Goal: Information Seeking & Learning: Learn about a topic

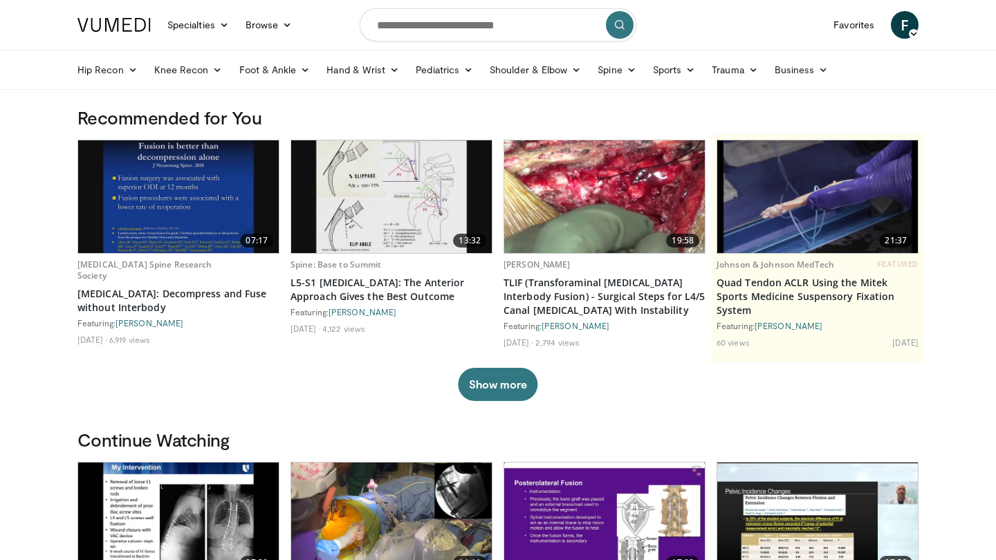
click at [623, 167] on img at bounding box center [604, 196] width 201 height 113
click at [423, 33] on input "Search topics, interventions" at bounding box center [498, 24] width 277 height 33
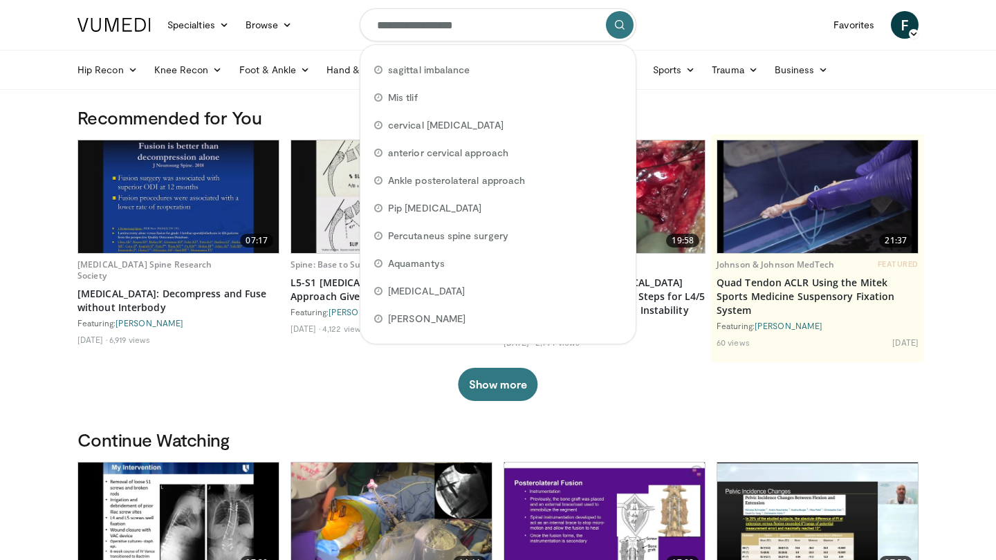
type input "**********"
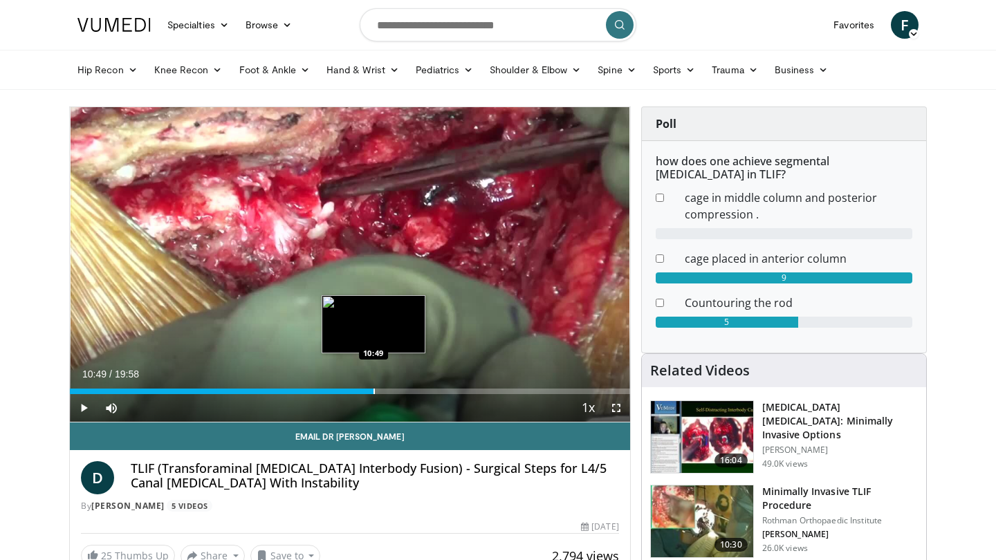
click at [374, 392] on div "Progress Bar" at bounding box center [374, 392] width 1 height 6
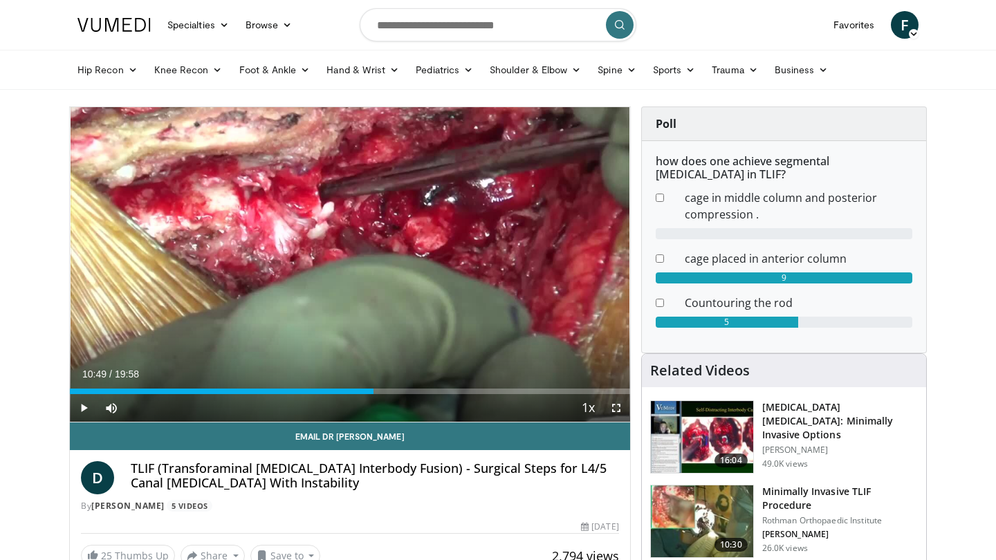
click at [83, 409] on span "Video Player" at bounding box center [84, 408] width 28 height 28
click at [404, 394] on div "Current Time 11:10 / Duration 19:58 Pause Skip Backward Skip Forward Mute Loade…" at bounding box center [350, 408] width 560 height 28
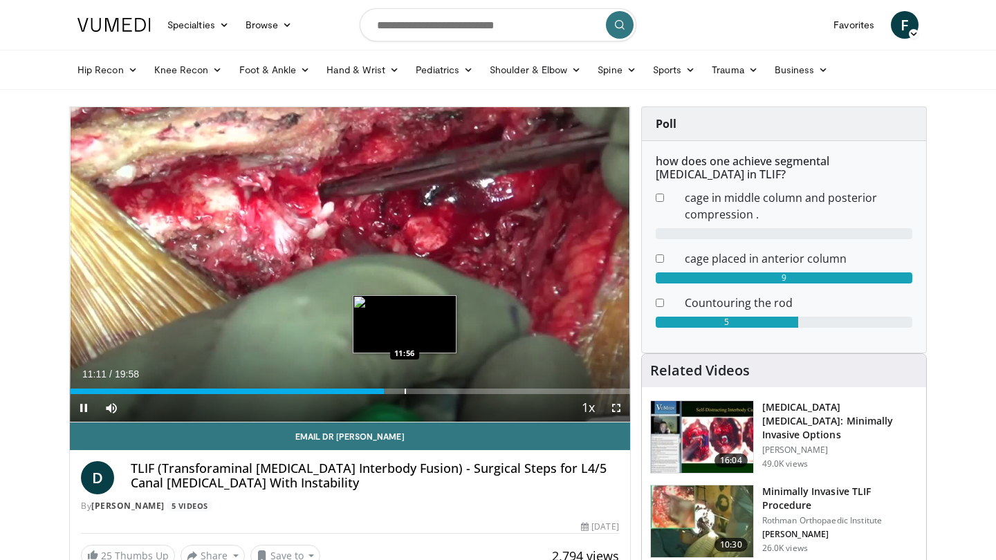
click at [405, 392] on div "Progress Bar" at bounding box center [405, 392] width 1 height 6
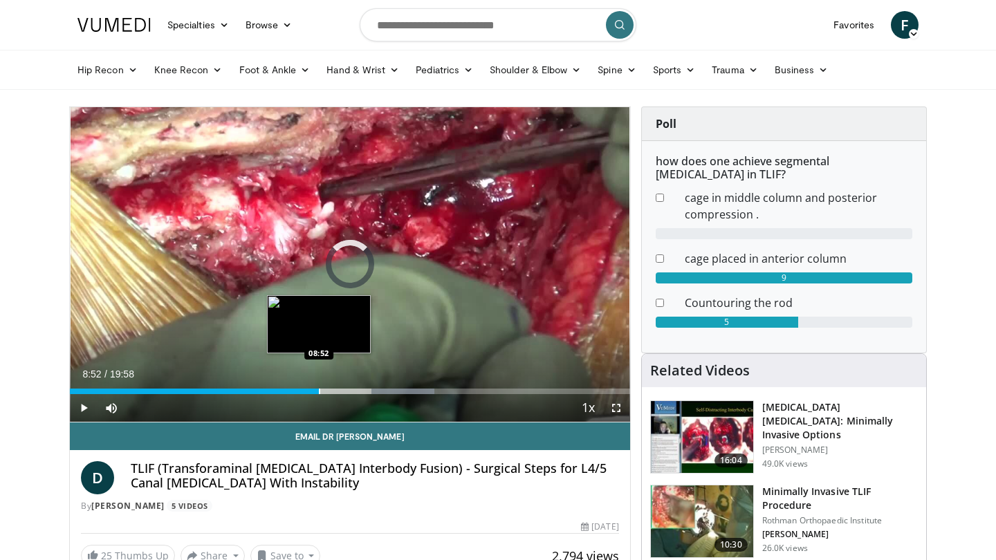
click at [319, 390] on div "Progress Bar" at bounding box center [319, 392] width 1 height 6
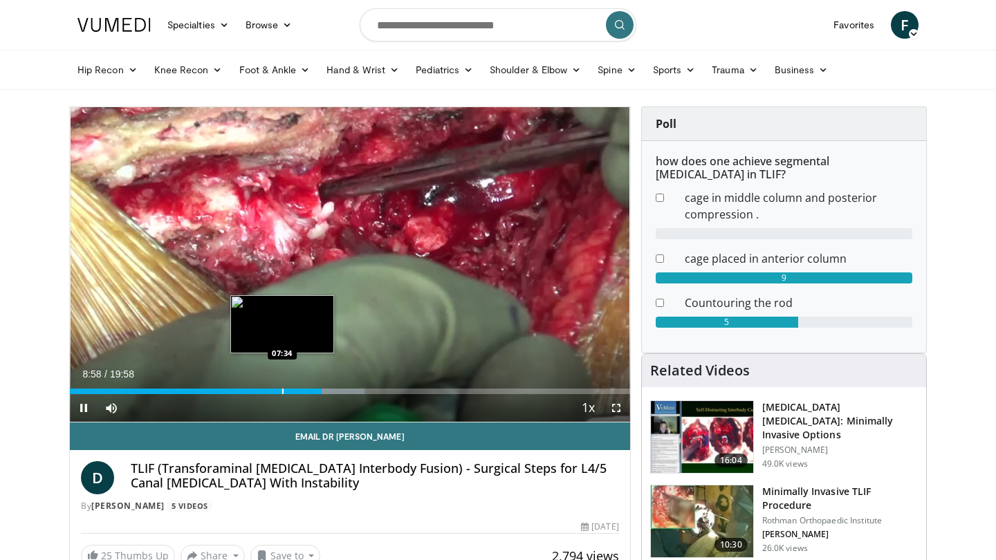
click at [282, 394] on div "Loaded : 52.56% 08:58 07:34" at bounding box center [350, 392] width 560 height 6
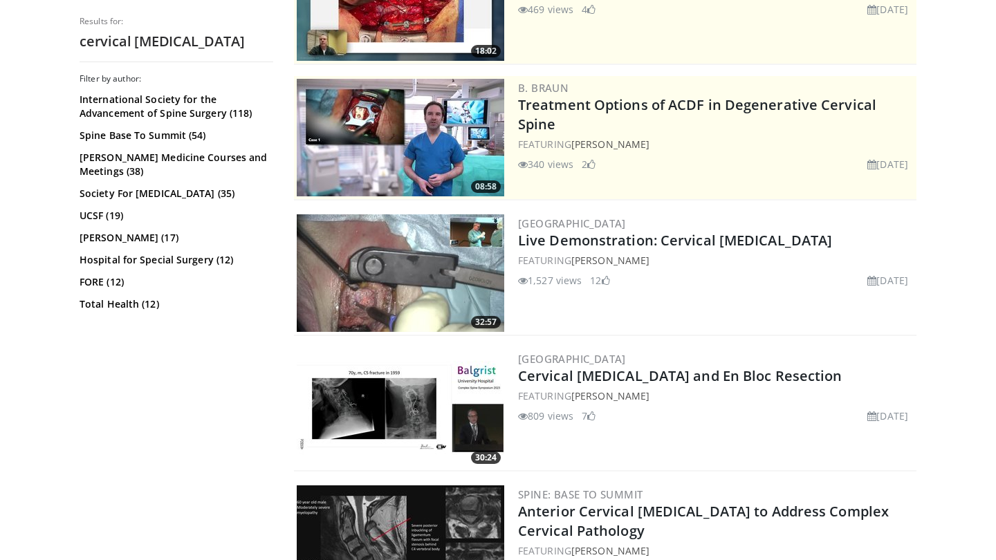
scroll to position [244, 0]
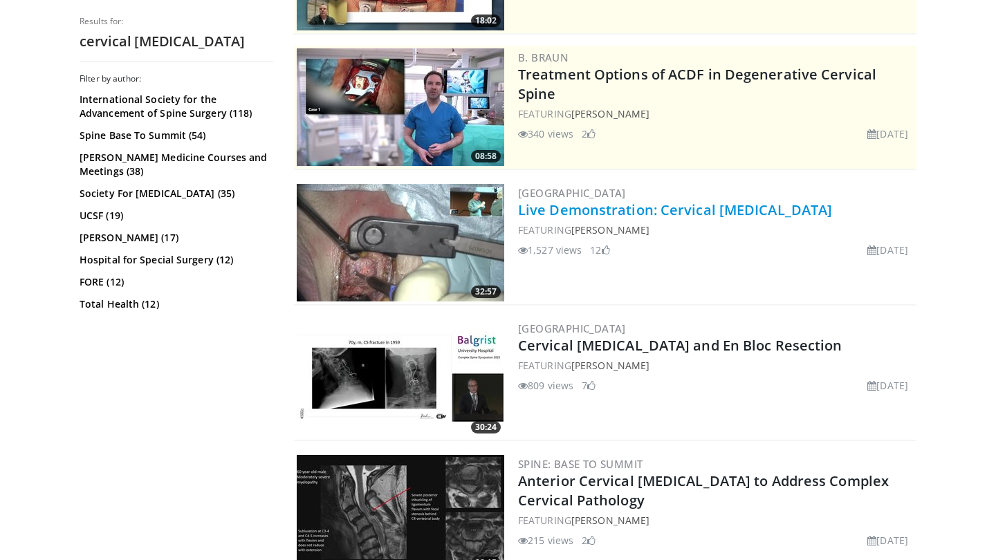
click at [706, 215] on link "Live Demonstration: Cervical Corpectomy" at bounding box center [675, 210] width 314 height 19
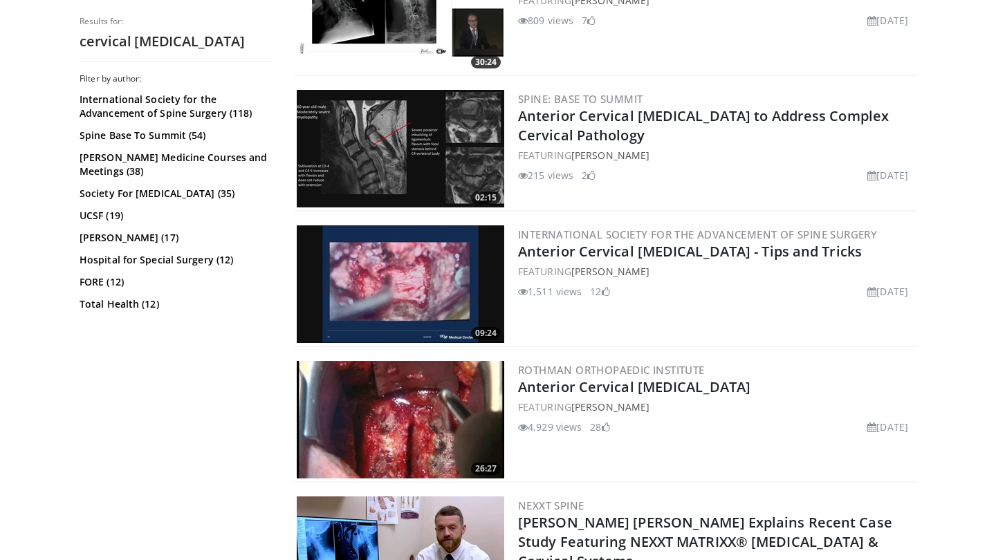
scroll to position [610, 0]
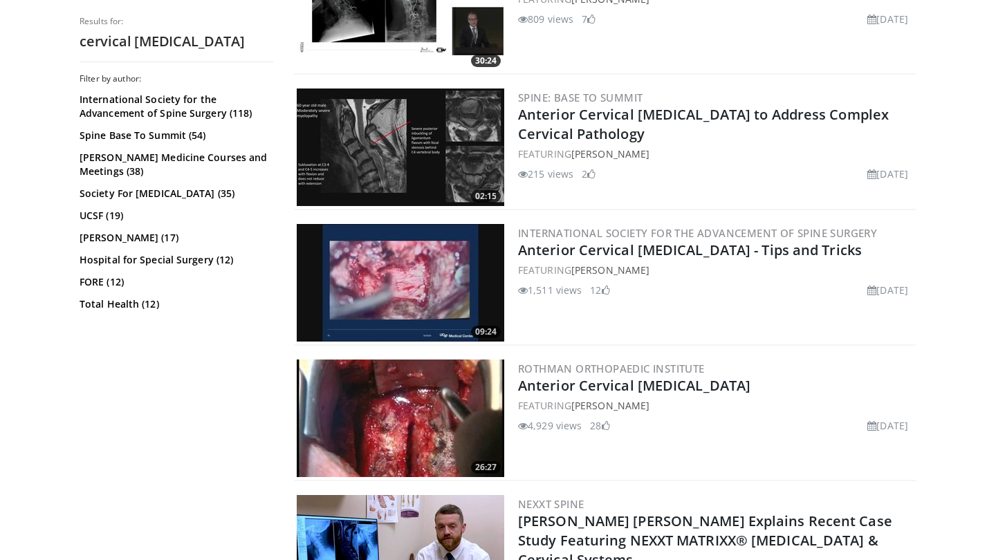
click at [414, 254] on img at bounding box center [401, 283] width 208 height 118
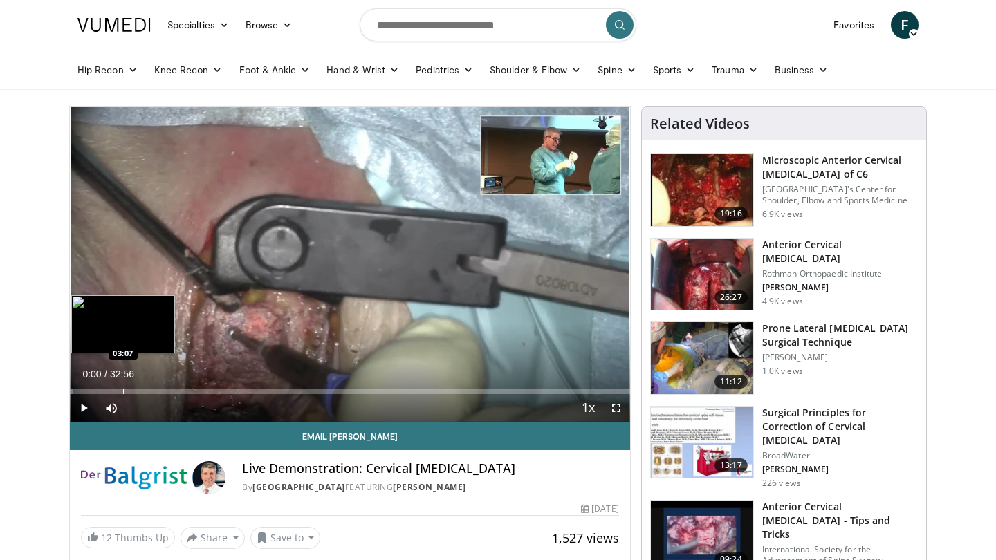
click at [123, 387] on div "Loaded : 0.50% 00:00 03:07" at bounding box center [350, 387] width 560 height 13
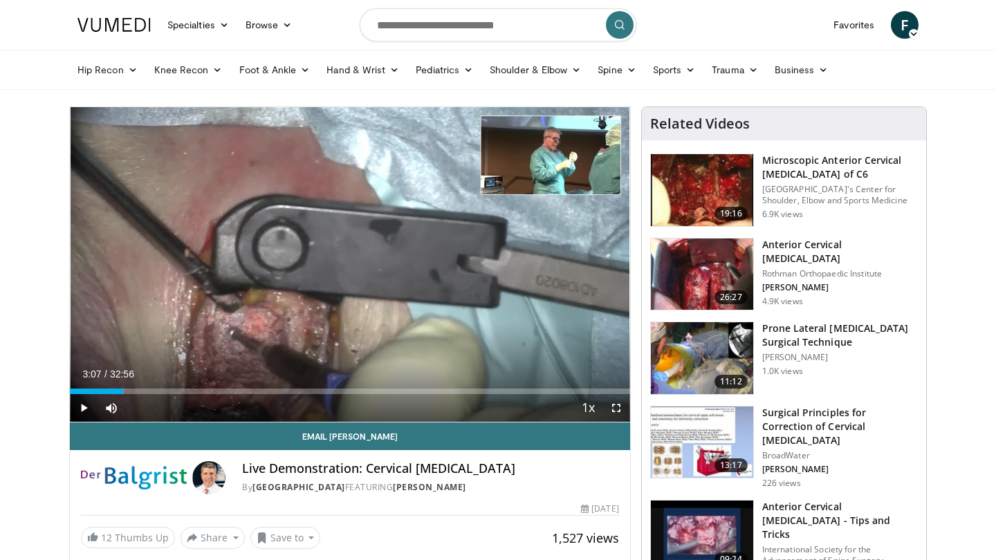
click at [73, 409] on span "Video Player" at bounding box center [84, 408] width 28 height 28
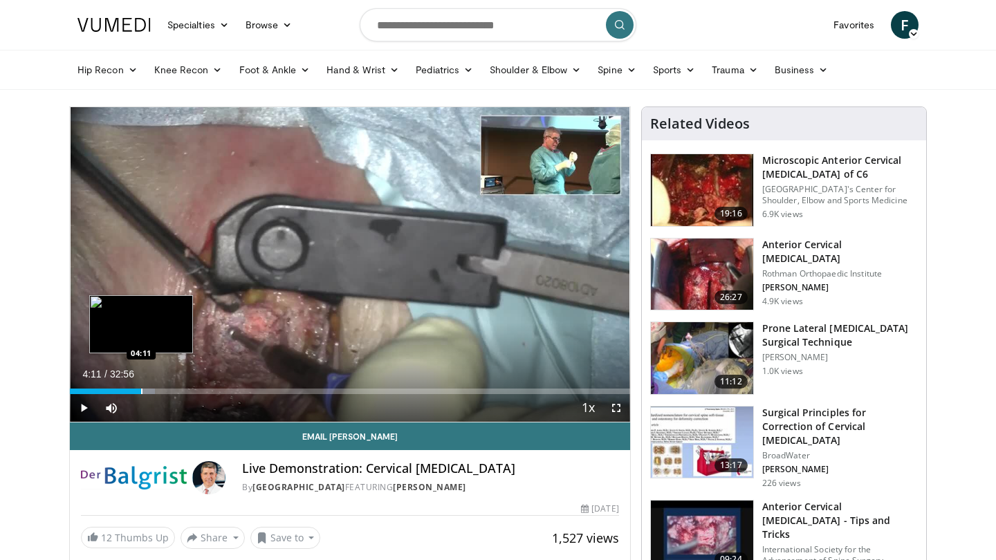
click at [141, 392] on div "Progress Bar" at bounding box center [141, 392] width 1 height 6
click at [158, 391] on div "Progress Bar" at bounding box center [158, 392] width 1 height 6
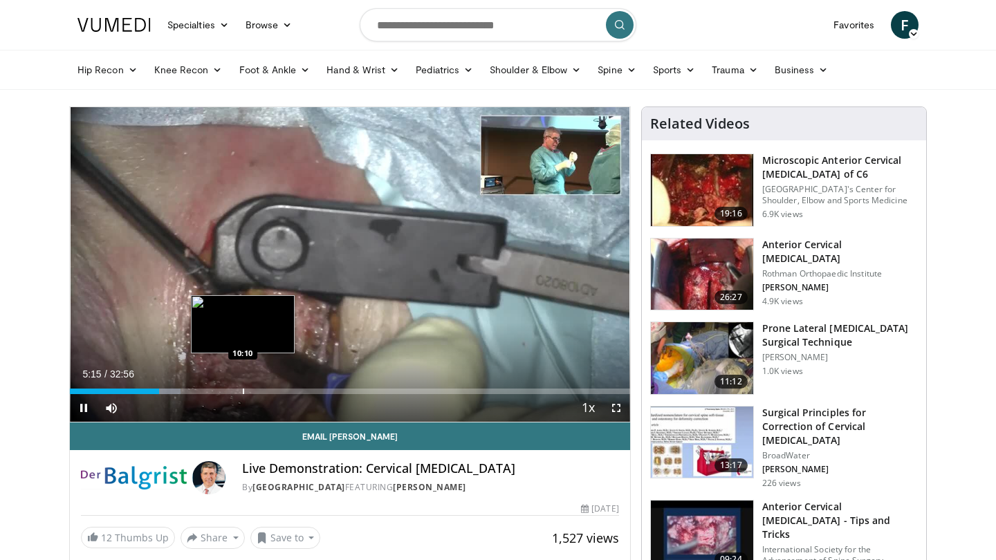
click at [243, 393] on div "Progress Bar" at bounding box center [243, 392] width 1 height 6
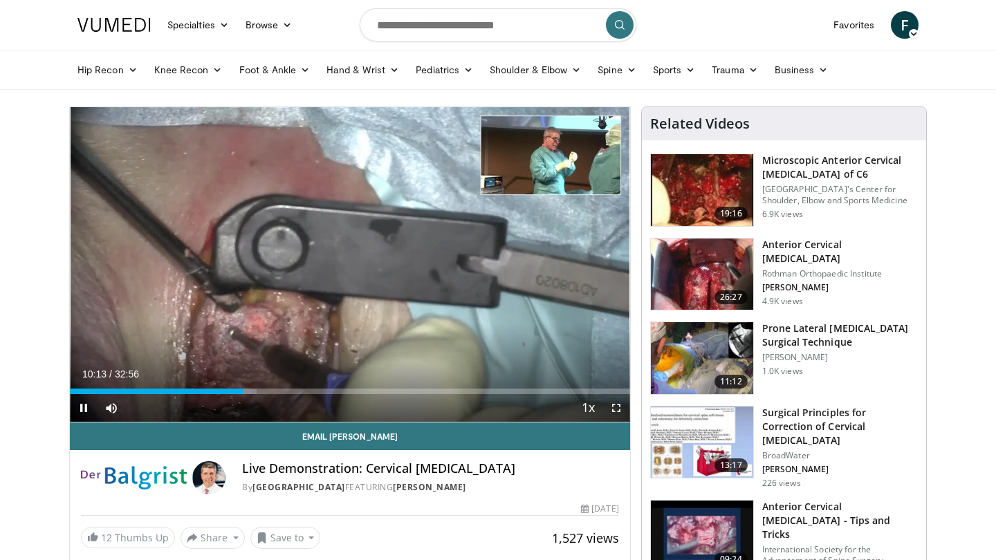
click at [309, 395] on div "Current Time 10:13 / Duration 32:56 Pause Skip Backward Skip Forward Mute Loade…" at bounding box center [350, 408] width 560 height 28
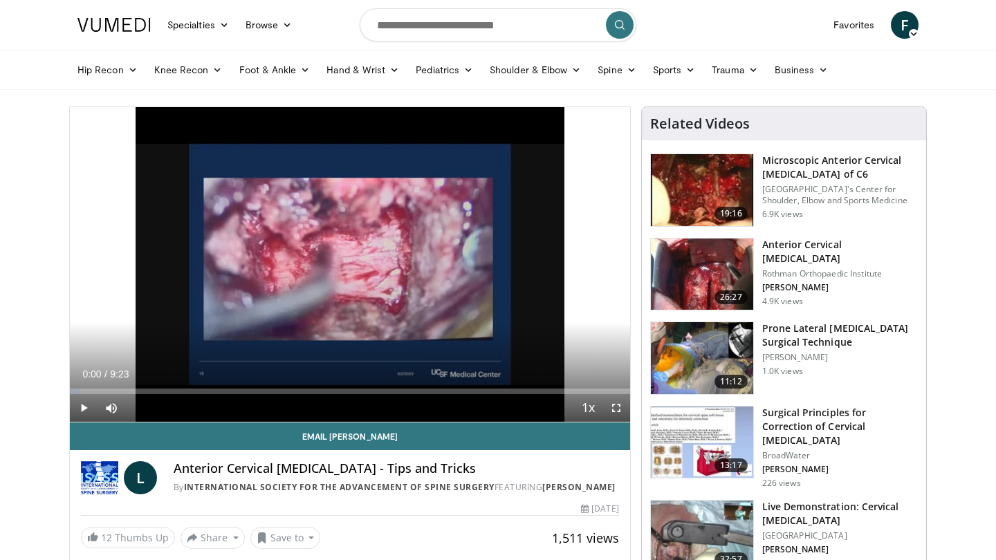
click at [617, 403] on span "Video Player" at bounding box center [617, 408] width 28 height 28
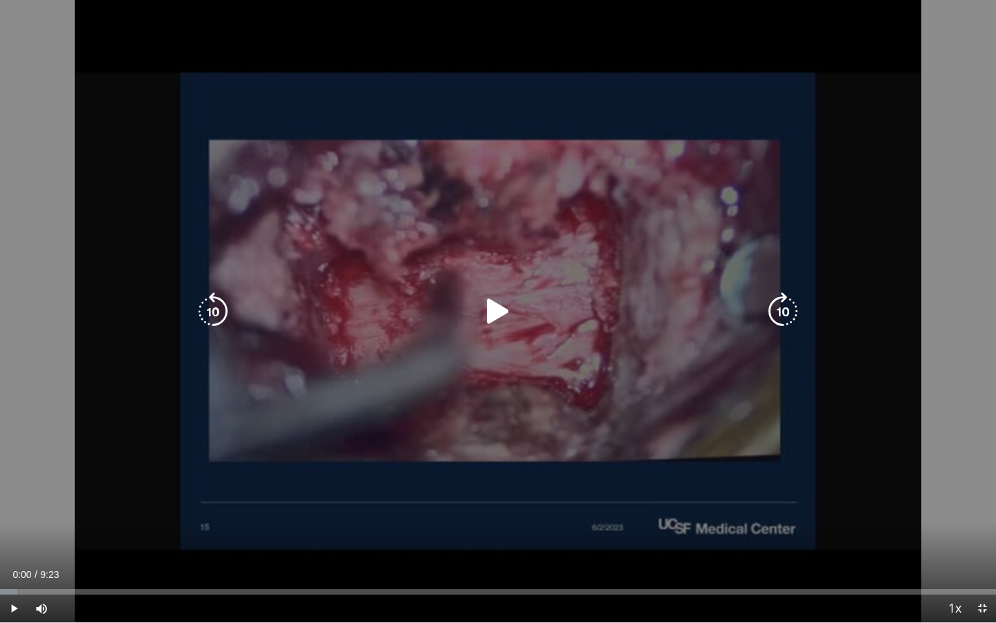
click at [497, 325] on icon "Video Player" at bounding box center [498, 311] width 39 height 39
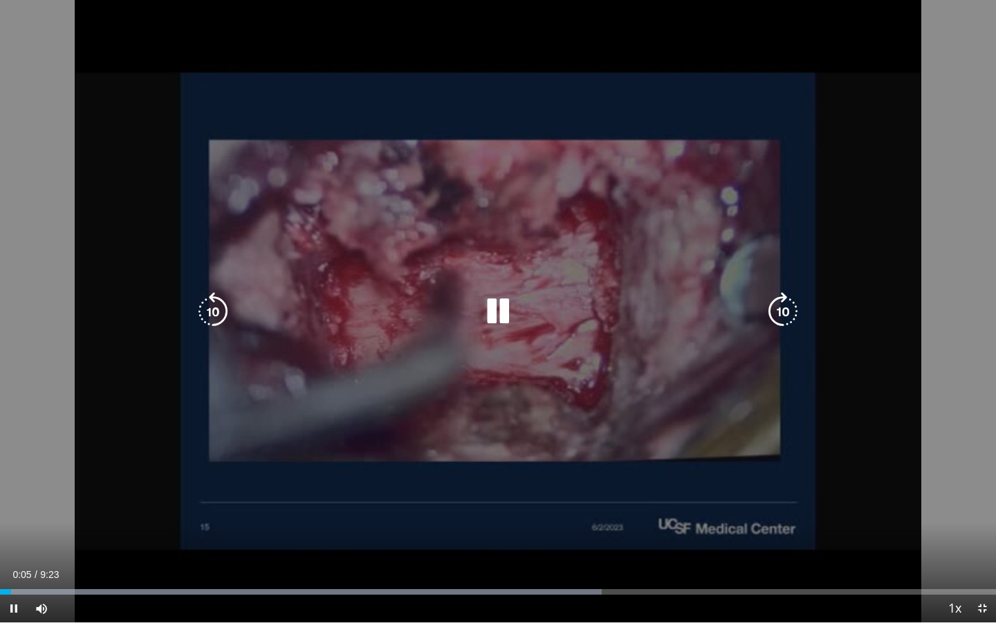
click at [789, 318] on icon "Video Player" at bounding box center [783, 311] width 39 height 39
click at [979, 292] on div "60 seconds Tap to unmute" at bounding box center [498, 311] width 996 height 622
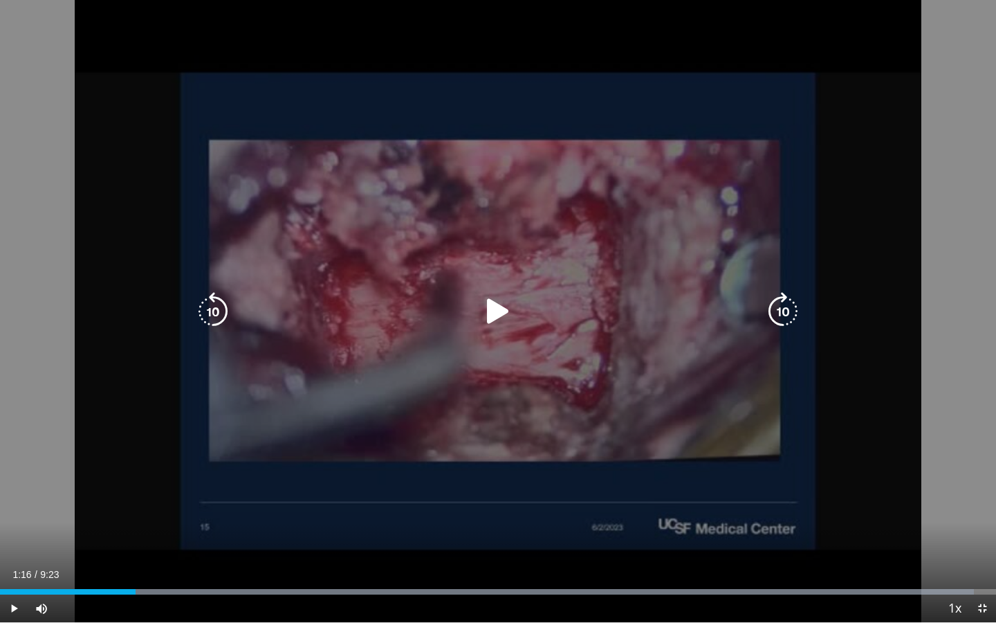
click at [979, 292] on div "60 seconds Tap to unmute" at bounding box center [498, 311] width 996 height 622
click at [681, 490] on div "60 seconds Tap to unmute" at bounding box center [498, 311] width 996 height 622
